Goal: Task Accomplishment & Management: Use online tool/utility

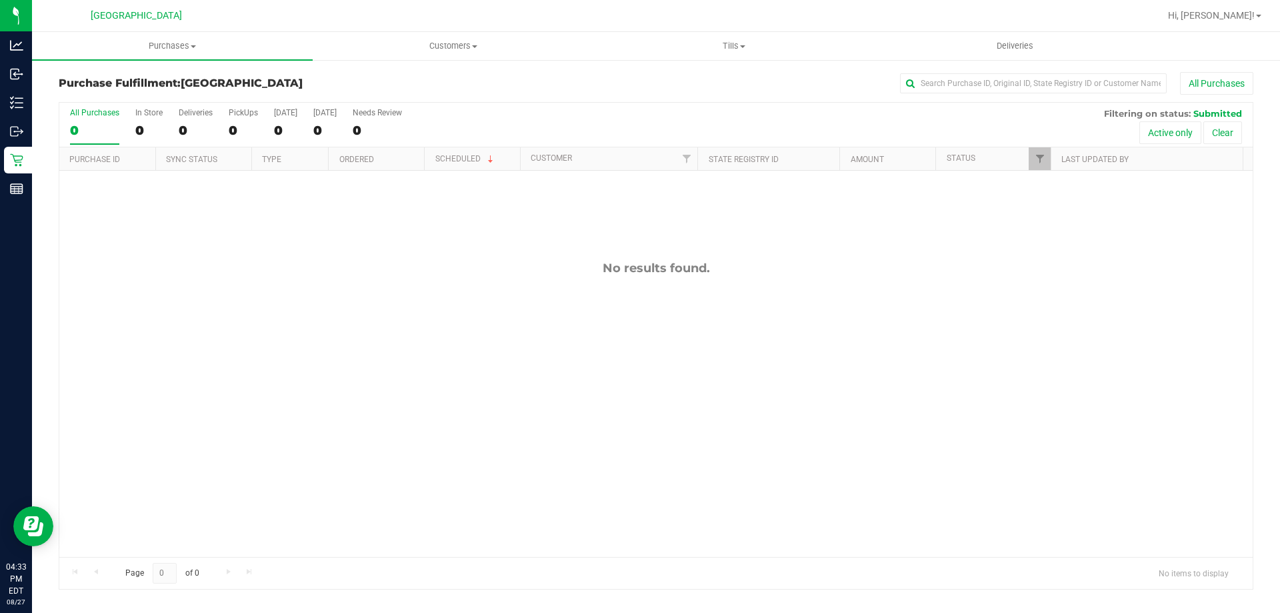
click at [207, 480] on div "No results found." at bounding box center [655, 409] width 1193 height 476
click at [660, 243] on div "No results found." at bounding box center [655, 409] width 1193 height 476
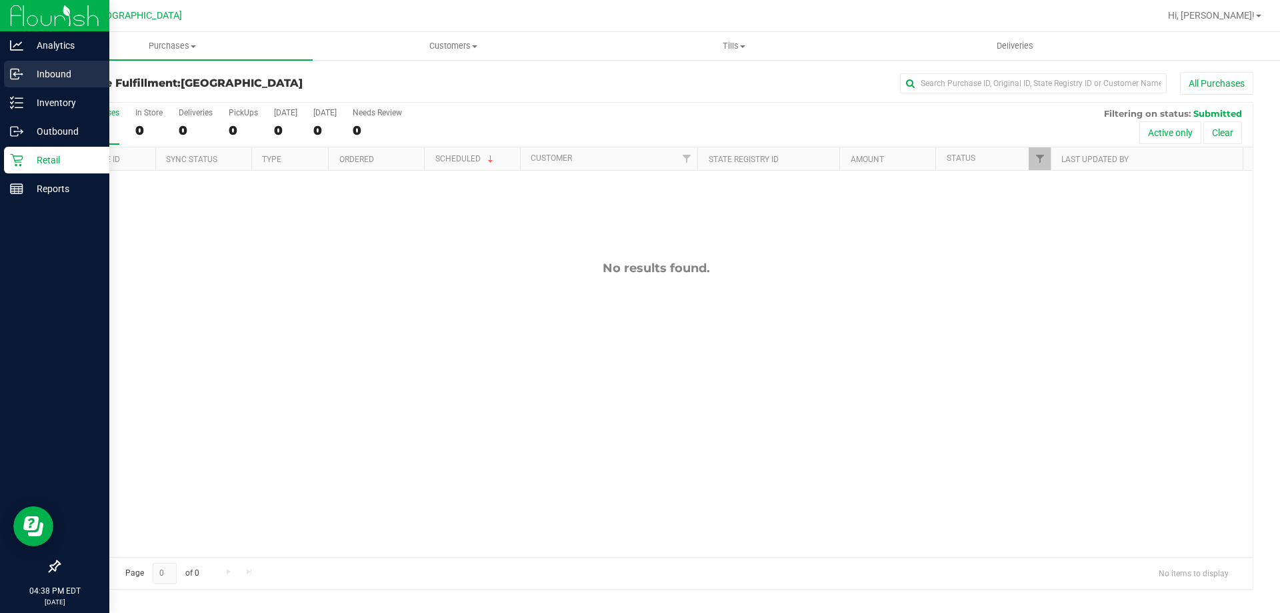
click at [29, 88] on link "Inbound" at bounding box center [54, 75] width 109 height 29
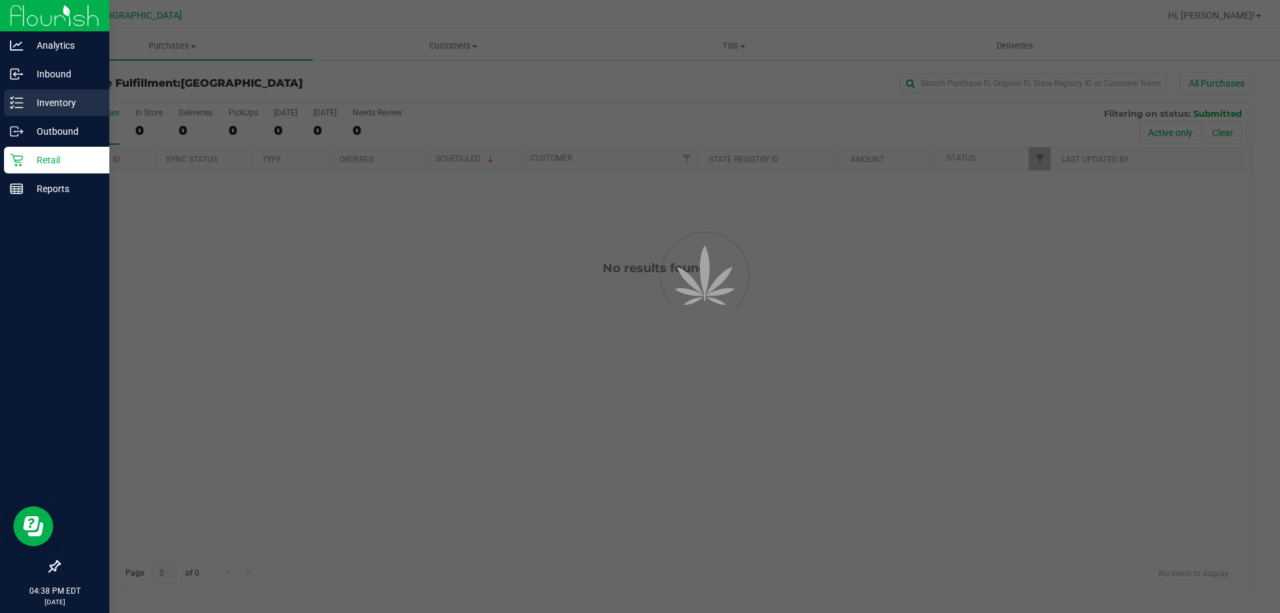
click at [87, 97] on p "Inventory" at bounding box center [63, 103] width 80 height 16
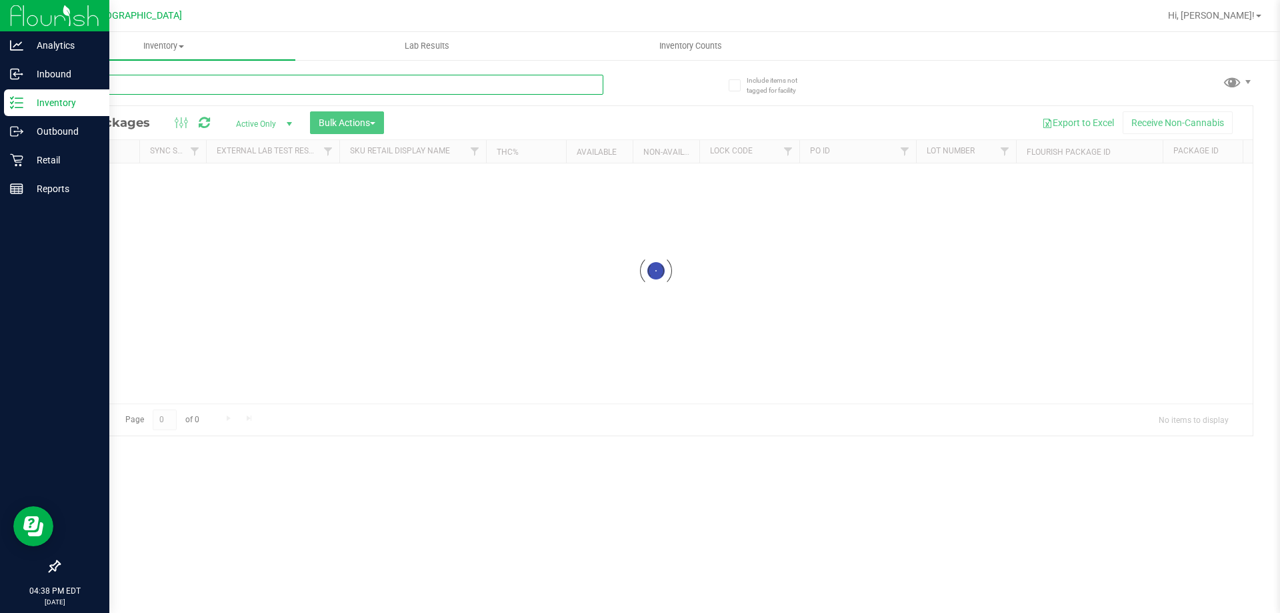
click at [417, 84] on input "text" at bounding box center [331, 85] width 545 height 20
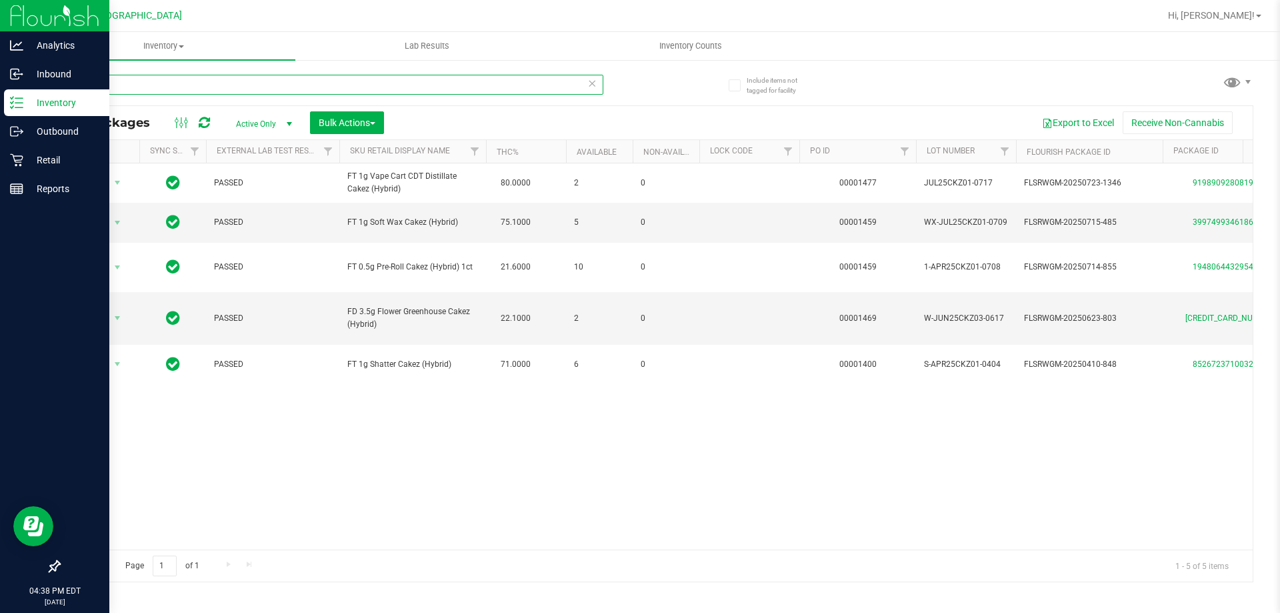
type input "c"
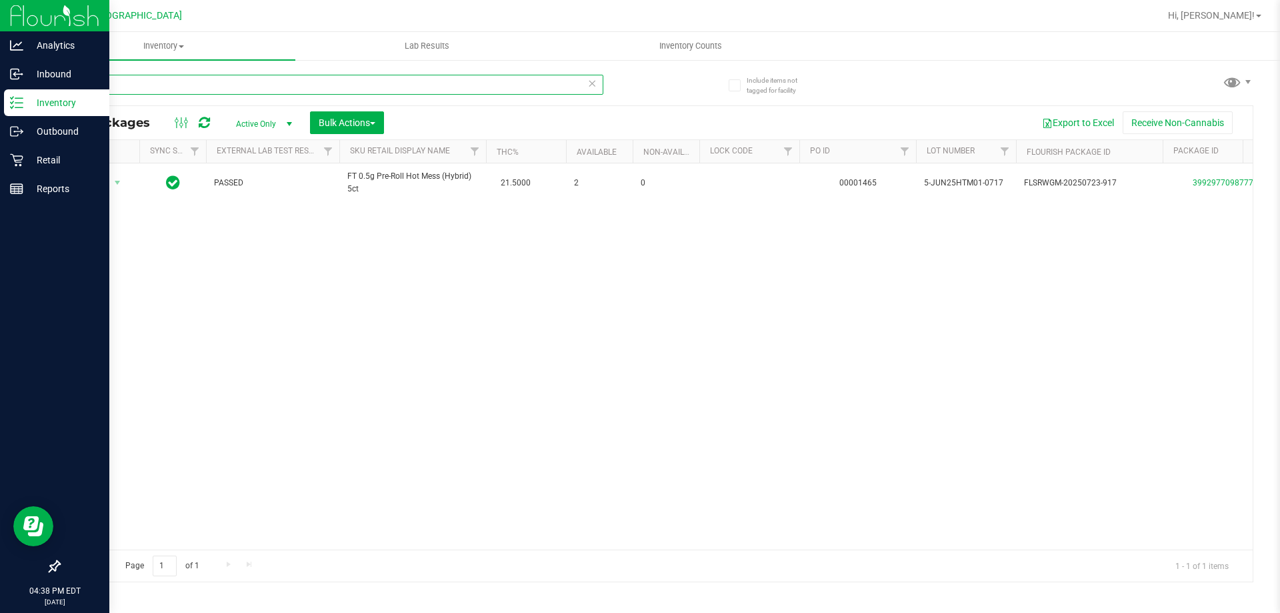
type input "h"
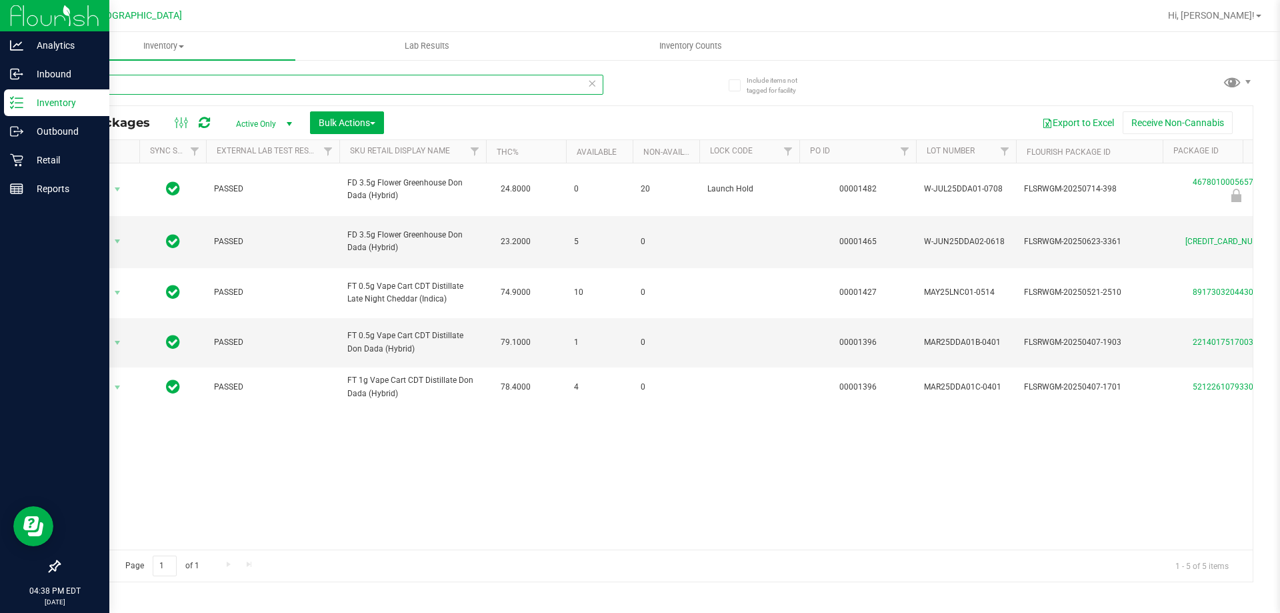
type input "d"
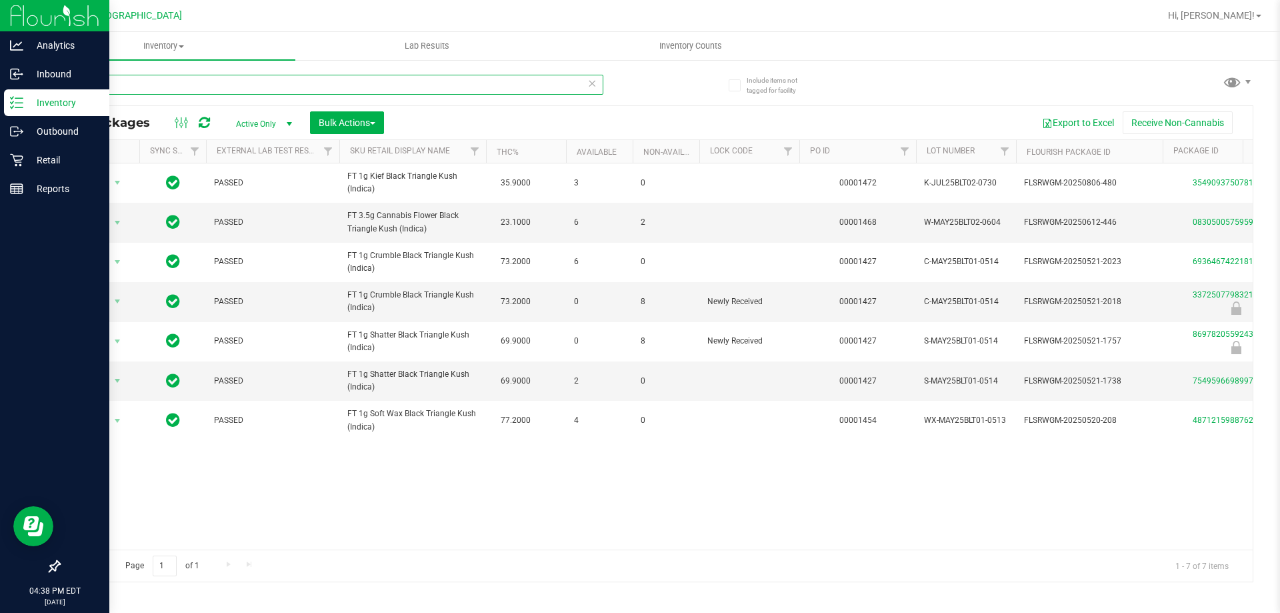
type input "b"
